Goal: Transaction & Acquisition: Subscribe to service/newsletter

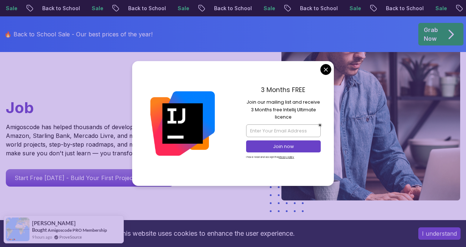
scroll to position [212, 0]
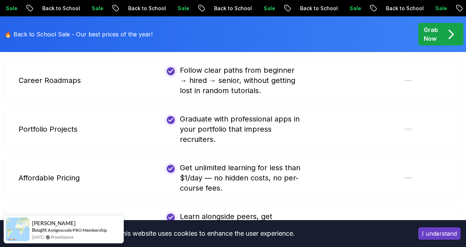
scroll to position [1568, 0]
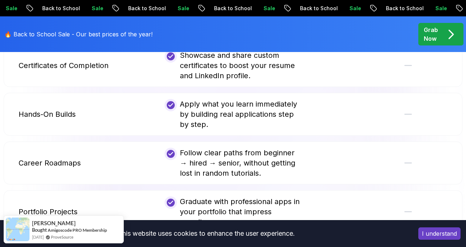
click at [438, 36] on p "Grab Now" at bounding box center [431, 34] width 14 height 17
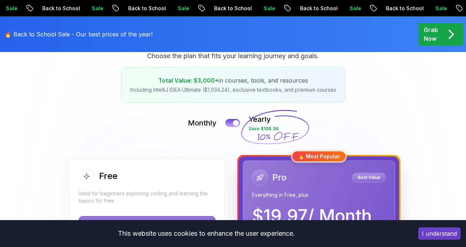
scroll to position [111, 0]
click at [236, 123] on div at bounding box center [236, 123] width 6 height 6
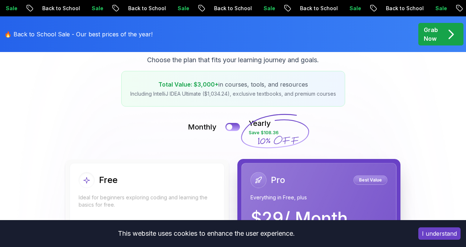
scroll to position [107, 0]
click at [230, 129] on div at bounding box center [229, 127] width 6 height 6
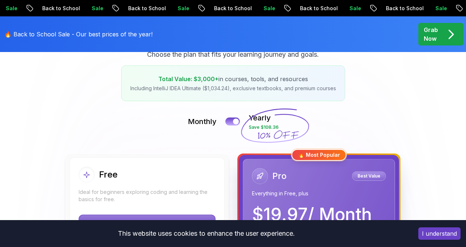
scroll to position [116, 0]
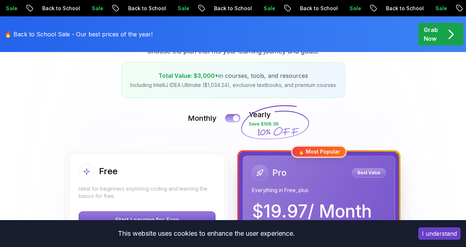
click at [236, 119] on div at bounding box center [236, 119] width 6 height 6
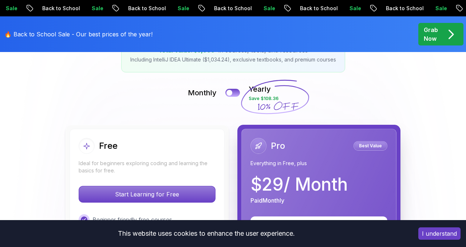
scroll to position [137, 0]
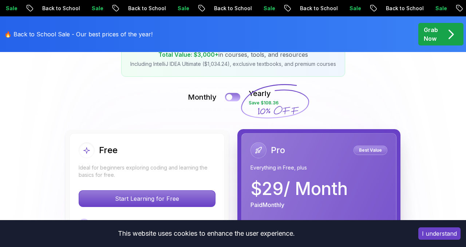
click at [236, 98] on button at bounding box center [232, 97] width 15 height 8
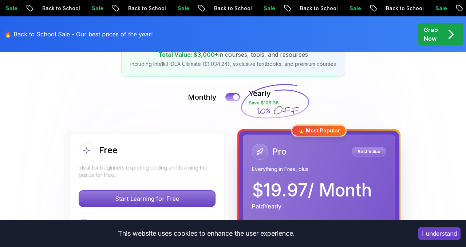
click at [438, 36] on p "Grab Now" at bounding box center [431, 34] width 14 height 17
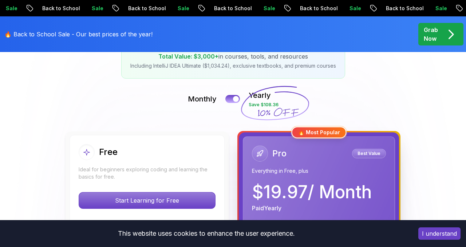
scroll to position [133, 0]
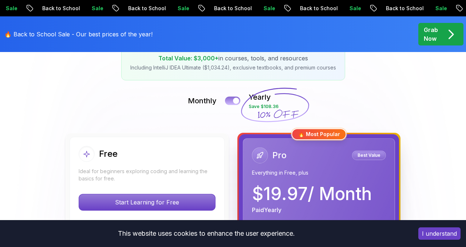
click at [237, 102] on div at bounding box center [236, 101] width 6 height 6
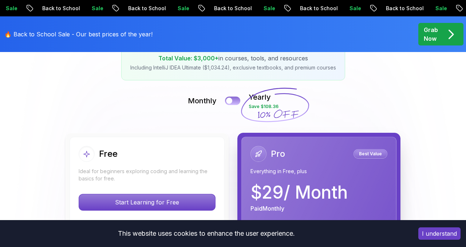
click at [237, 102] on button at bounding box center [232, 101] width 15 height 8
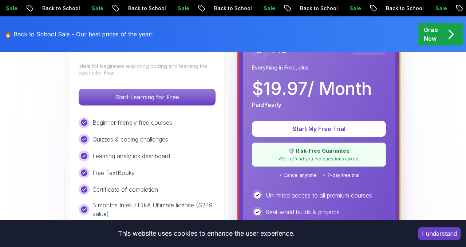
scroll to position [233, 0]
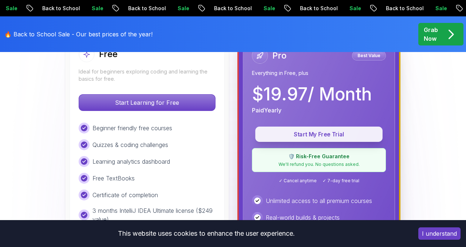
click at [319, 136] on p "Start My Free Trial" at bounding box center [319, 134] width 111 height 8
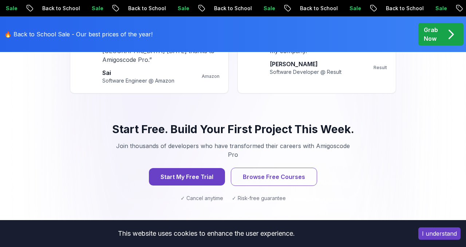
scroll to position [1006, 0]
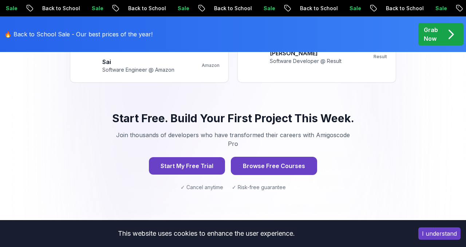
click at [282, 157] on button "Browse Free Courses" at bounding box center [274, 166] width 86 height 18
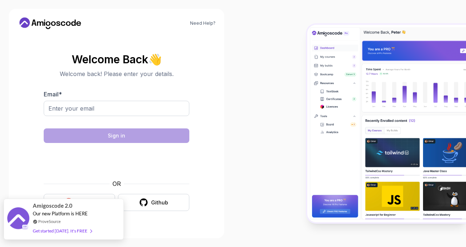
click at [62, 231] on div "Get started [DATE]. It's FREE" at bounding box center [62, 231] width 59 height 8
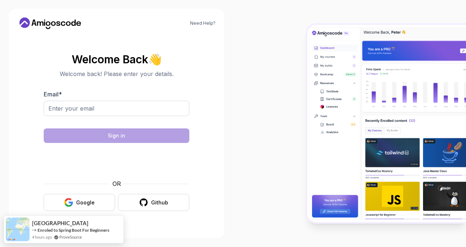
click at [325, 72] on body "Need Help? Welcome Back 👋 Welcome back! Please enter your details. Email * Sign…" at bounding box center [233, 123] width 466 height 247
